Goal: Task Accomplishment & Management: Complete application form

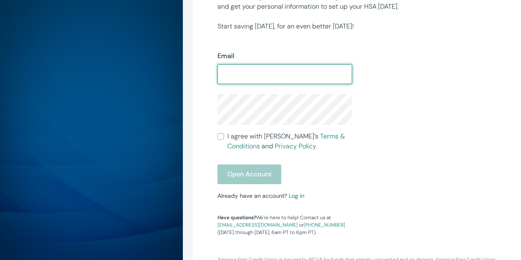
scroll to position [201, 0]
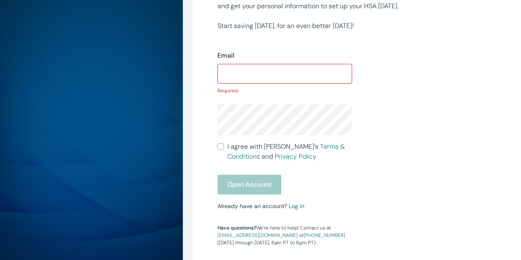
click at [257, 179] on div "Open Account" at bounding box center [285, 185] width 134 height 20
click at [240, 68] on input "Email" at bounding box center [285, 74] width 134 height 16
type input "[EMAIL_ADDRESS][DOMAIN_NAME]"
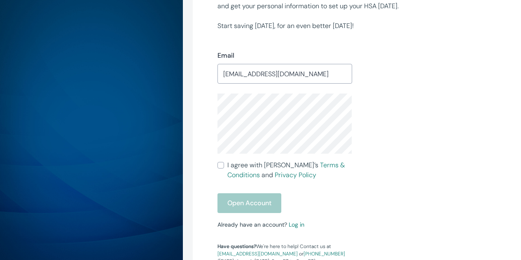
click at [265, 203] on div "Open Account" at bounding box center [285, 203] width 134 height 20
click at [222, 162] on input "I agree with Lively’s Terms & Conditions and Privacy Policy" at bounding box center [221, 165] width 7 height 7
checkbox input "true"
click at [242, 202] on button "Open Account" at bounding box center [250, 203] width 64 height 20
